Goal: Task Accomplishment & Management: Manage account settings

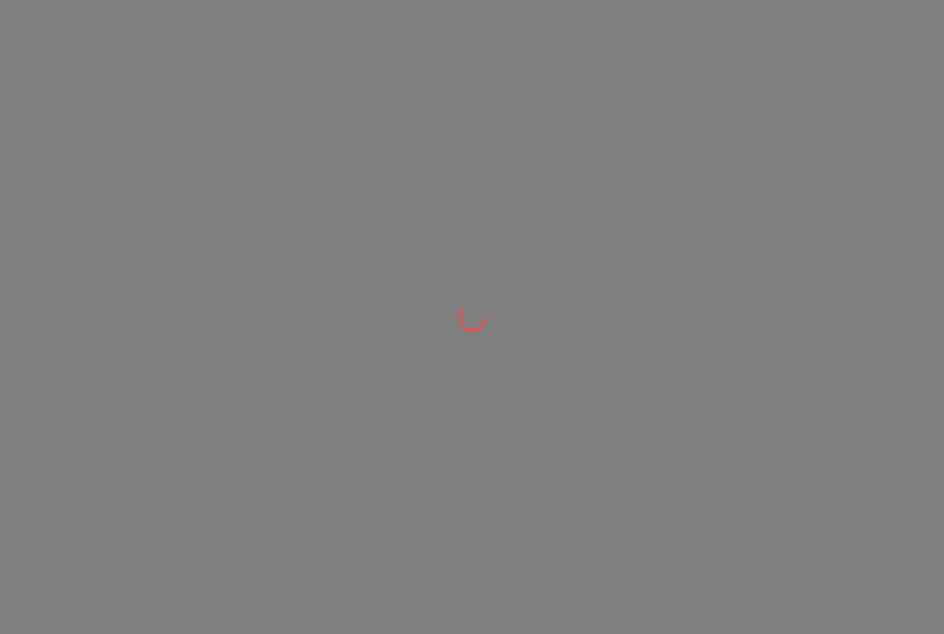
click at [480, 307] on icon at bounding box center [472, 316] width 39 height 39
click at [464, 318] on icon at bounding box center [472, 317] width 38 height 38
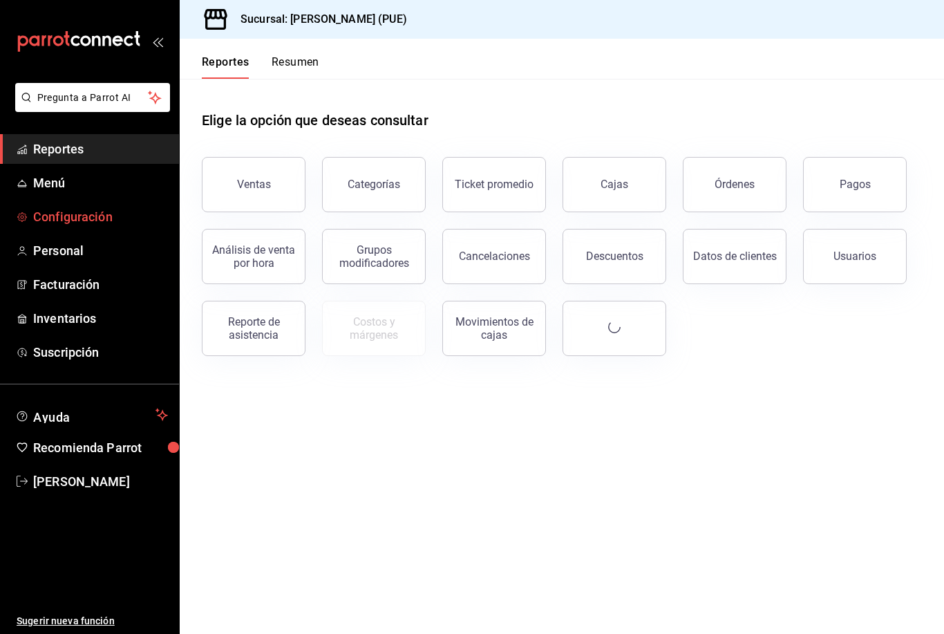
click at [67, 216] on span "Configuración" at bounding box center [100, 216] width 135 height 19
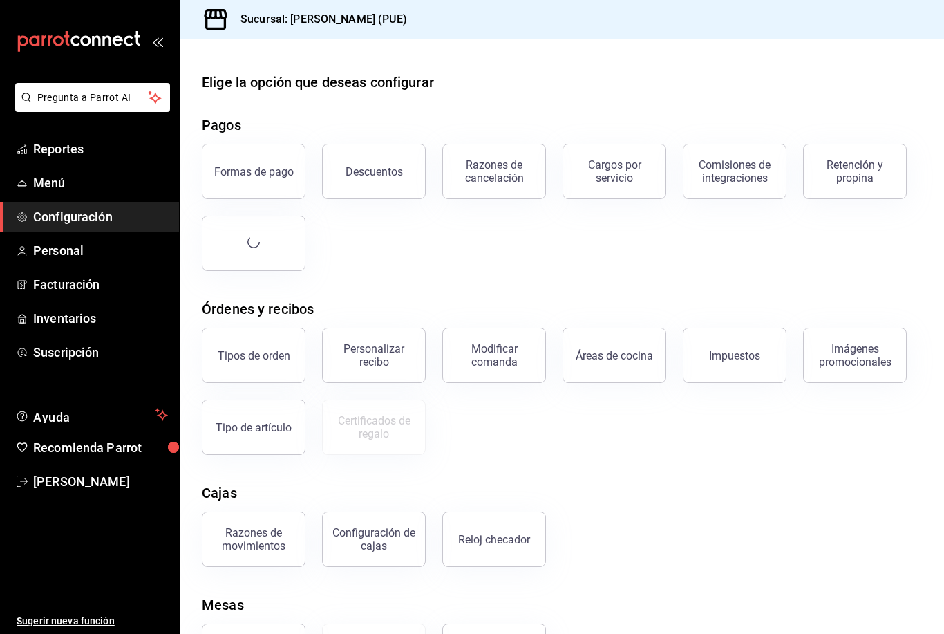
click at [388, 186] on button "Descuentos" at bounding box center [374, 171] width 104 height 55
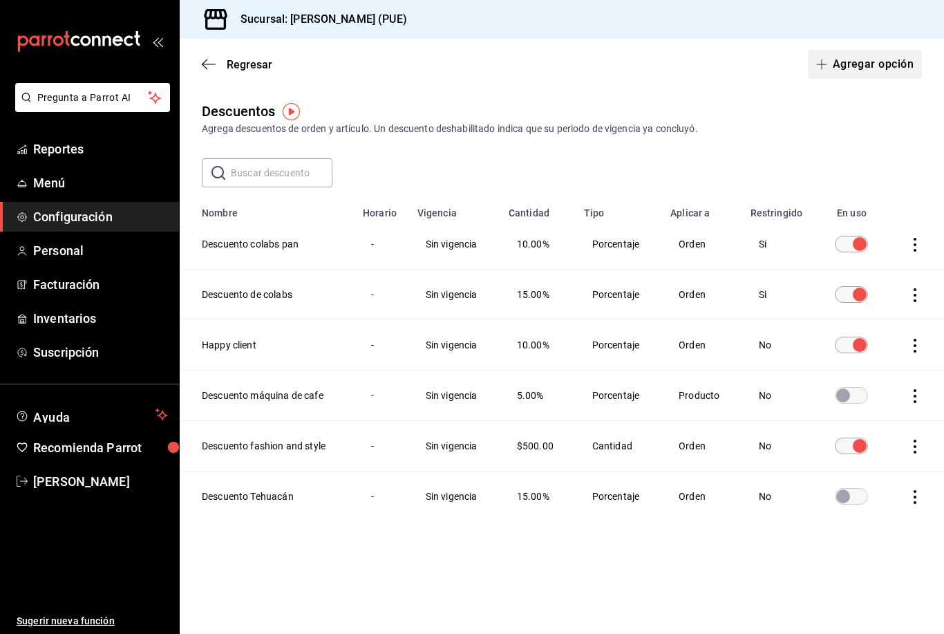
click at [876, 59] on button "Agregar opción" at bounding box center [865, 64] width 114 height 29
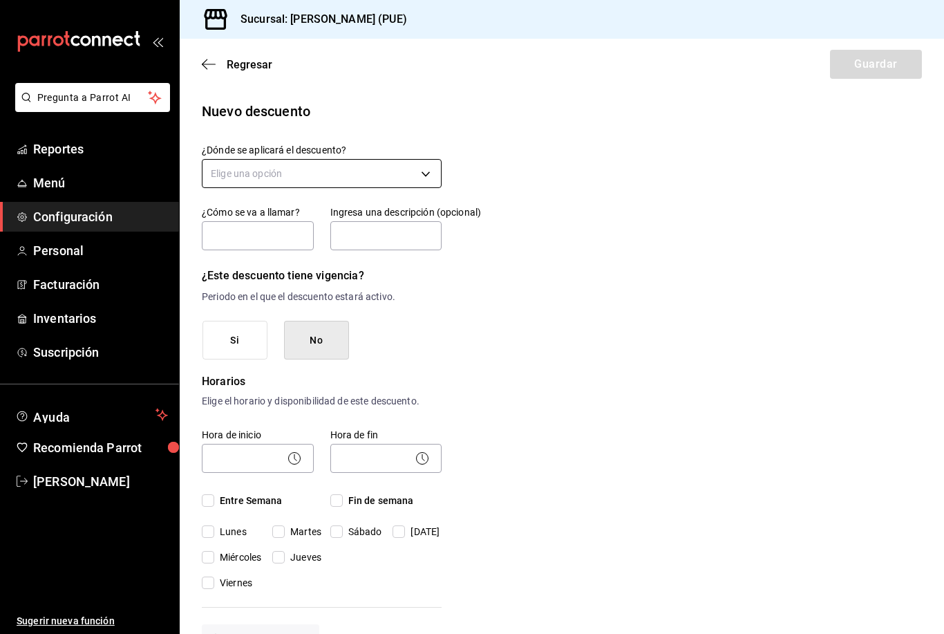
click at [308, 177] on body "Pregunta a Parrot AI Reportes Menú Configuración Personal Facturación Inventari…" at bounding box center [472, 317] width 944 height 634
click at [278, 247] on li "Orden completa" at bounding box center [321, 239] width 238 height 23
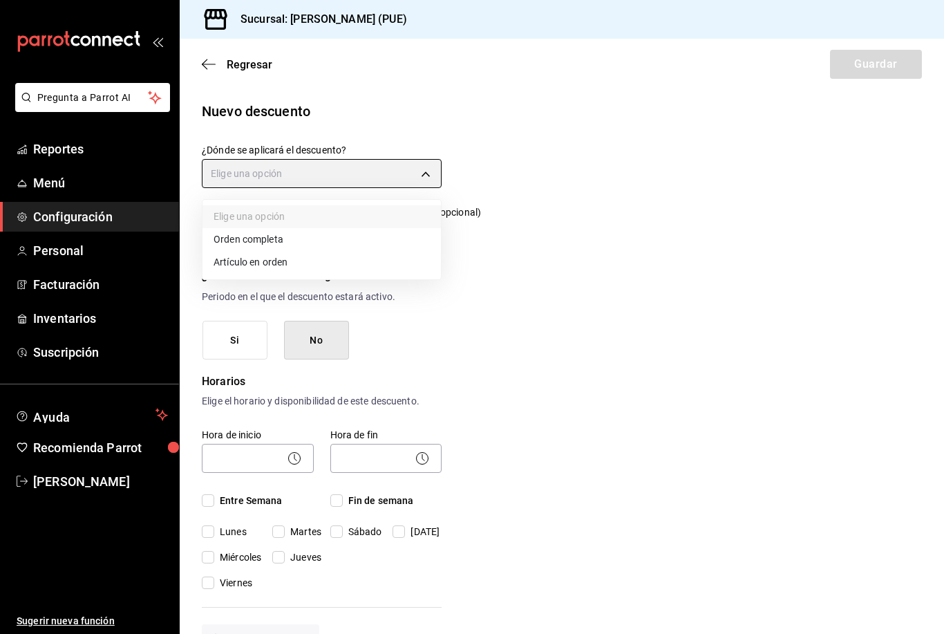
type input "ORDER"
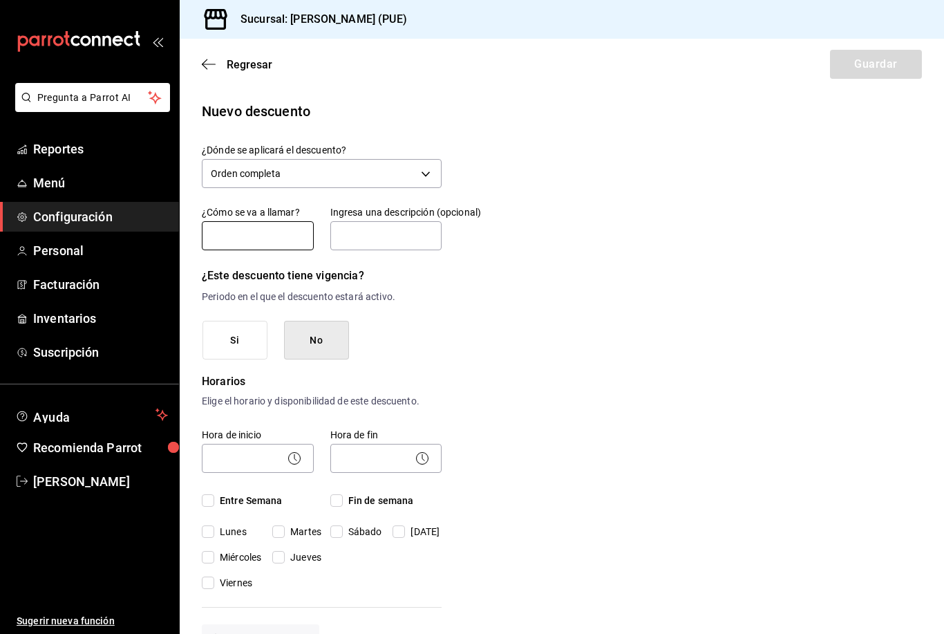
click at [278, 236] on input "text" at bounding box center [258, 235] width 112 height 29
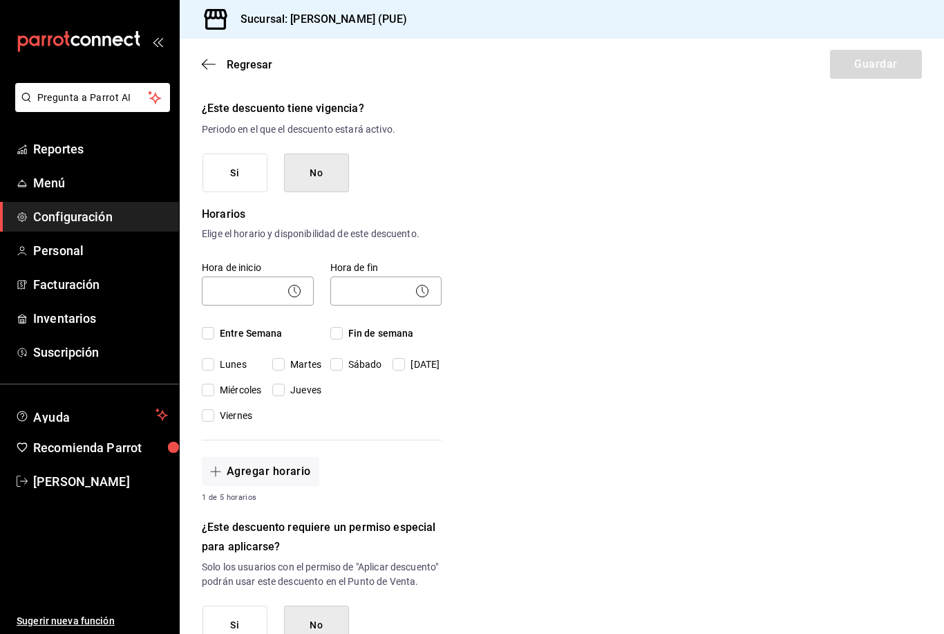
scroll to position [115, 0]
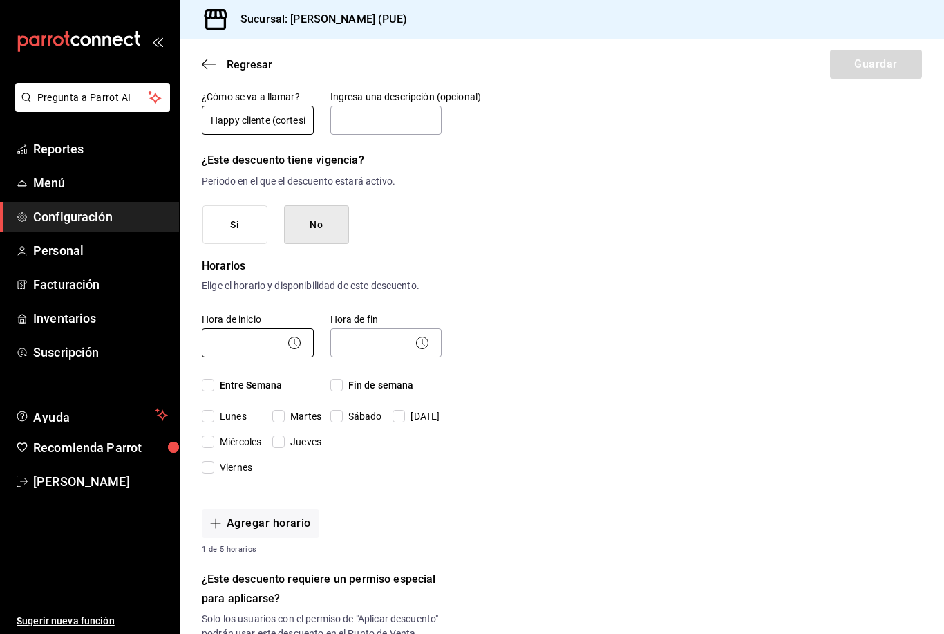
type input "Happy cliente (cortesía)"
click at [278, 350] on body "Pregunta a Parrot AI Reportes Menú Configuración Personal Facturación Inventari…" at bounding box center [472, 317] width 944 height 634
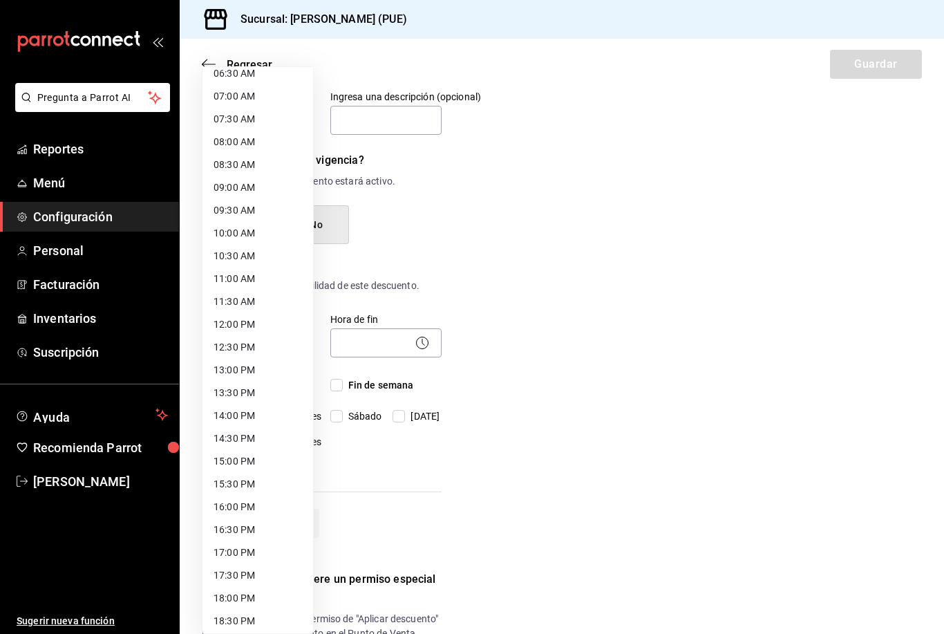
scroll to position [310, 0]
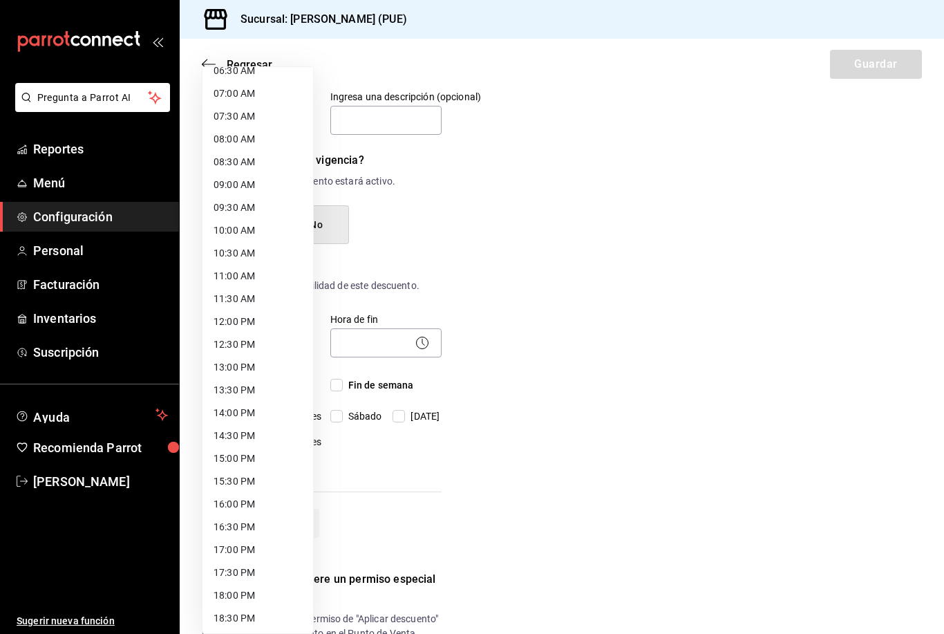
click at [256, 144] on li "08:00 AM" at bounding box center [257, 139] width 111 height 23
type input "08:00"
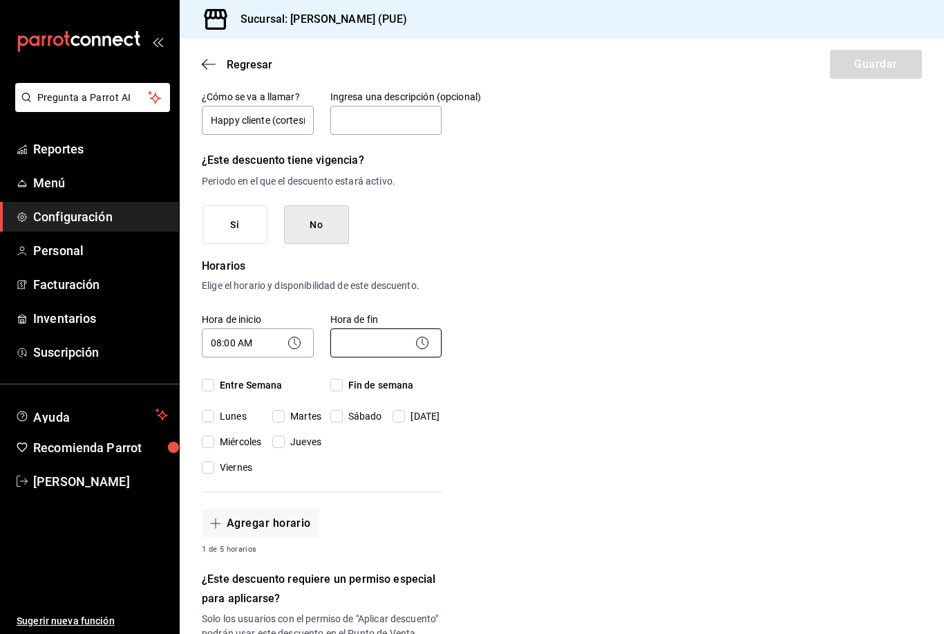
click at [377, 334] on body "Pregunta a Parrot AI Reportes Menú Configuración Personal Facturación Inventari…" at bounding box center [472, 317] width 944 height 634
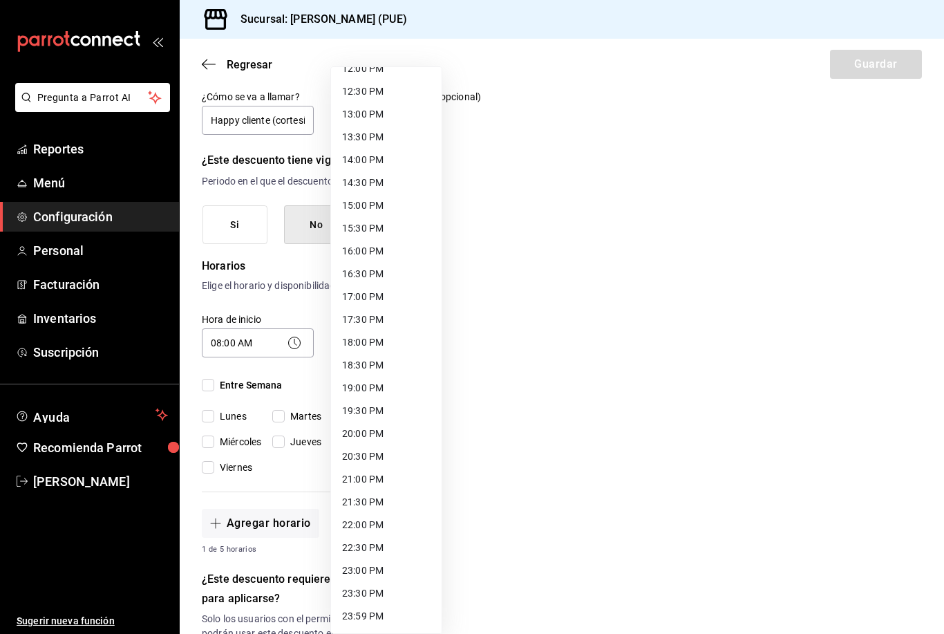
scroll to position [563, 0]
click at [373, 463] on li "20:30 PM" at bounding box center [386, 456] width 111 height 23
type input "20:30"
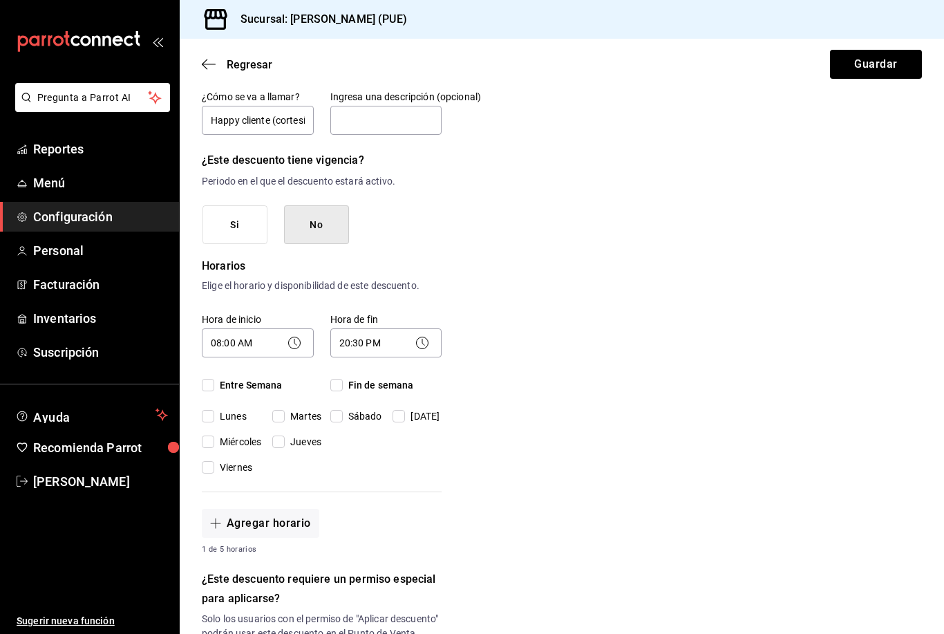
click at [209, 415] on input "Lunes" at bounding box center [208, 416] width 12 height 12
checkbox input "true"
click at [285, 415] on input "Martes" at bounding box center [278, 416] width 12 height 12
checkbox input "true"
click at [352, 409] on span "Sábado" at bounding box center [362, 416] width 39 height 15
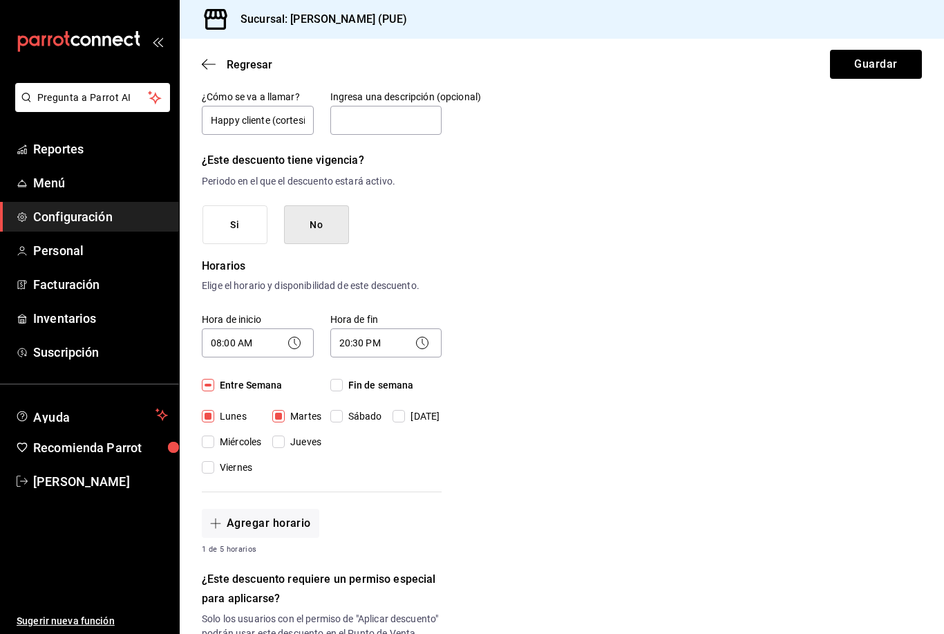
click at [343, 410] on input "Sábado" at bounding box center [336, 416] width 12 height 12
checkbox input "true"
click at [404, 417] on input "[DATE]" at bounding box center [399, 416] width 12 height 12
checkbox input "true"
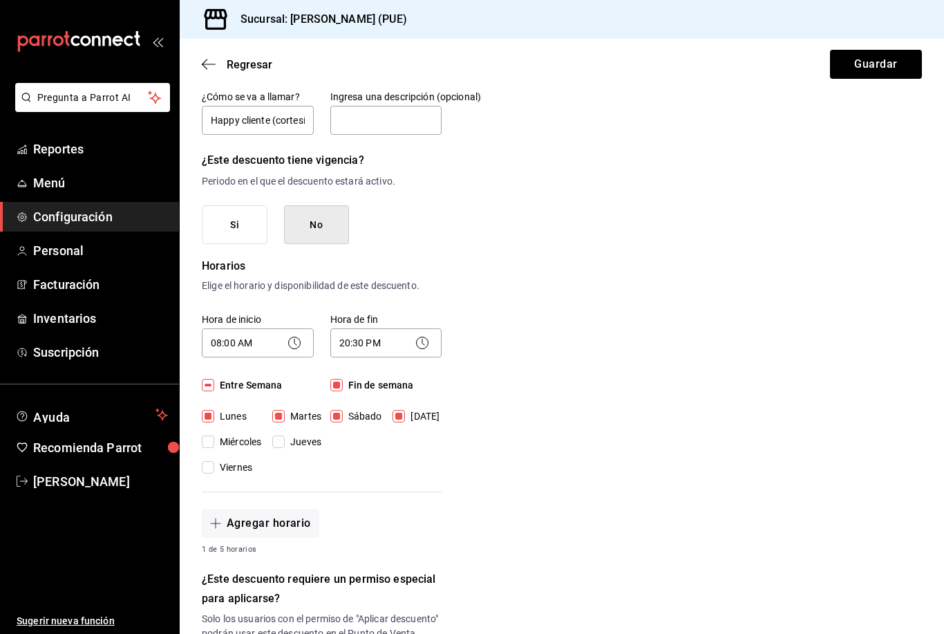
click at [275, 440] on input "Jueves" at bounding box center [278, 441] width 12 height 12
checkbox input "true"
click at [214, 442] on input "Miércoles" at bounding box center [208, 441] width 12 height 12
checkbox input "true"
click at [211, 461] on input "Viernes" at bounding box center [208, 467] width 12 height 12
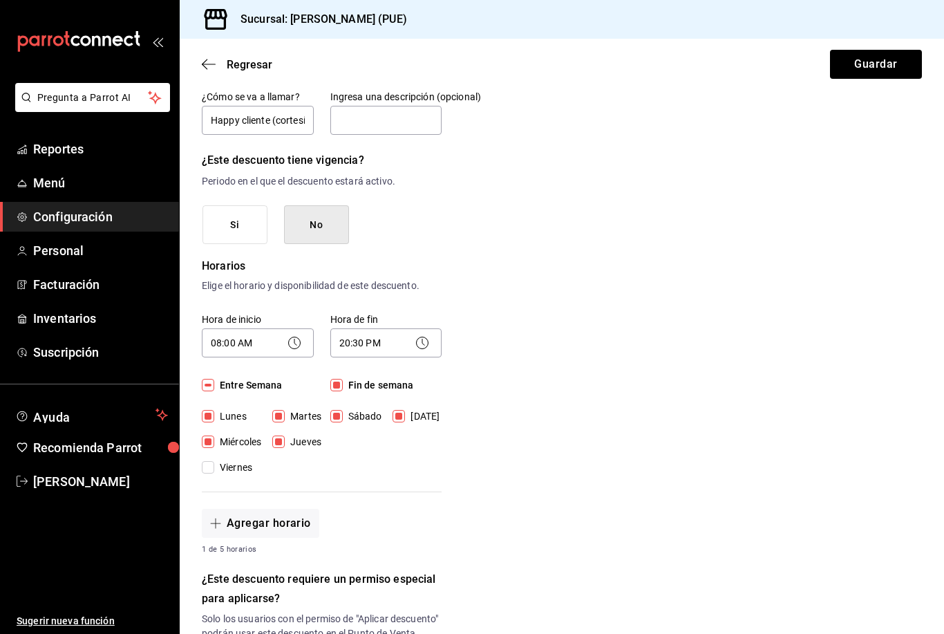
checkbox input "true"
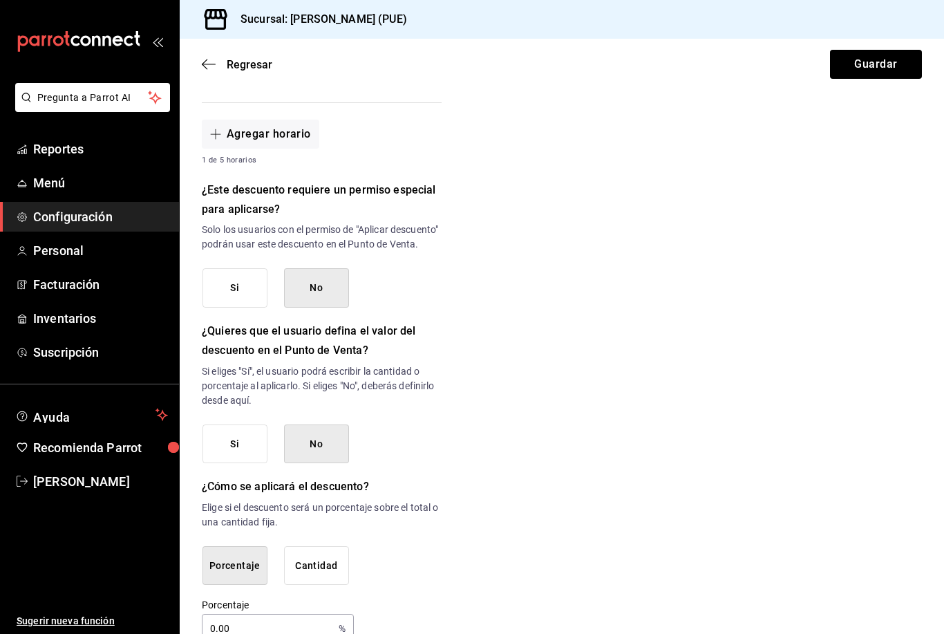
scroll to position [44, 0]
click at [279, 614] on input "0.00" at bounding box center [267, 628] width 131 height 28
type input "0"
type input "5.0"
click at [565, 509] on div "Nuevo descuento ¿Dónde se aplicará el descuento? Orden completa ORDER ¿Cómo se …" at bounding box center [562, 119] width 764 height 1046
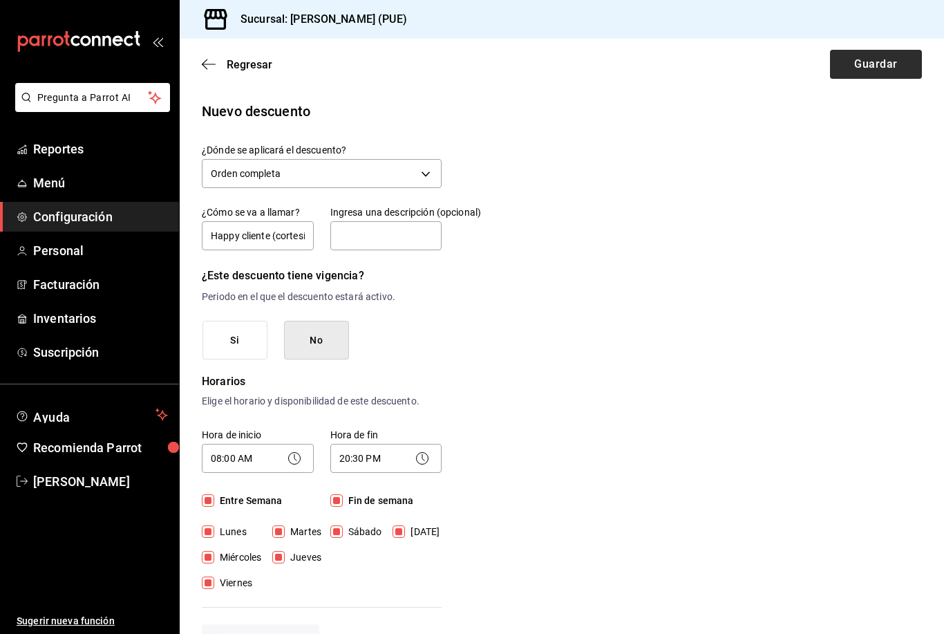
scroll to position [0, 0]
click at [885, 66] on button "Guardar" at bounding box center [876, 64] width 92 height 29
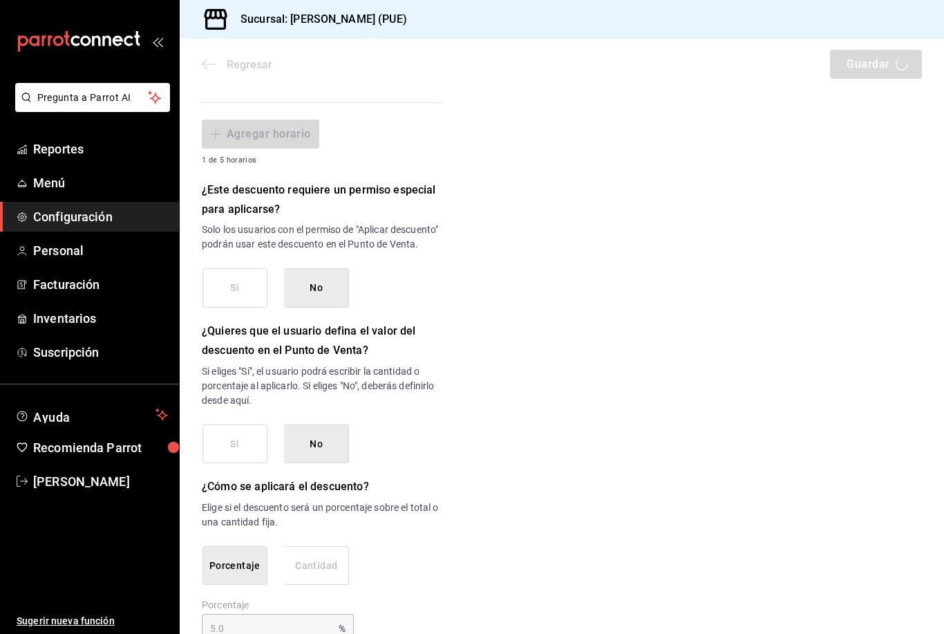
scroll to position [44, 0]
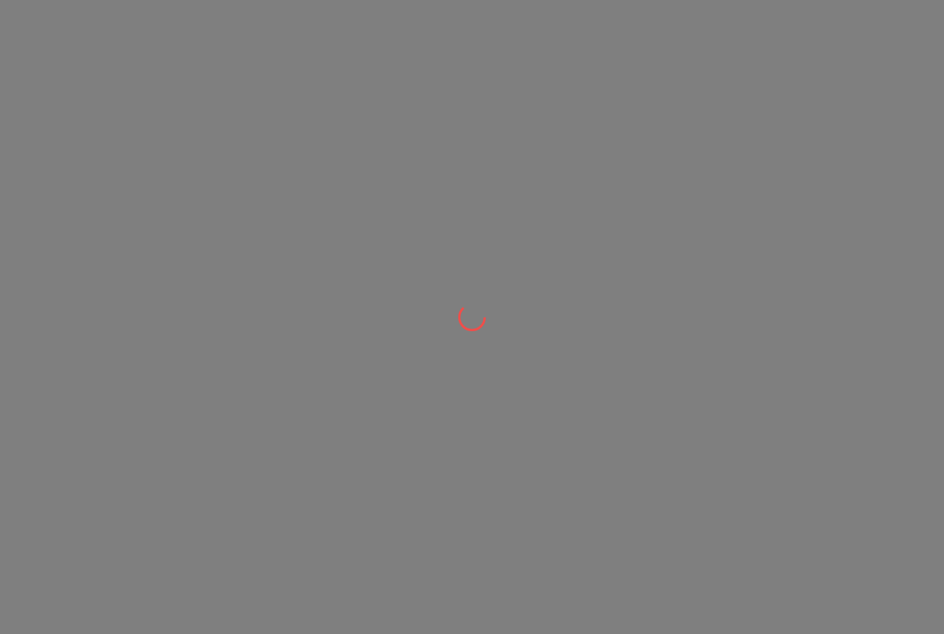
click at [631, 85] on div at bounding box center [472, 317] width 944 height 634
